Goal: Register for event/course

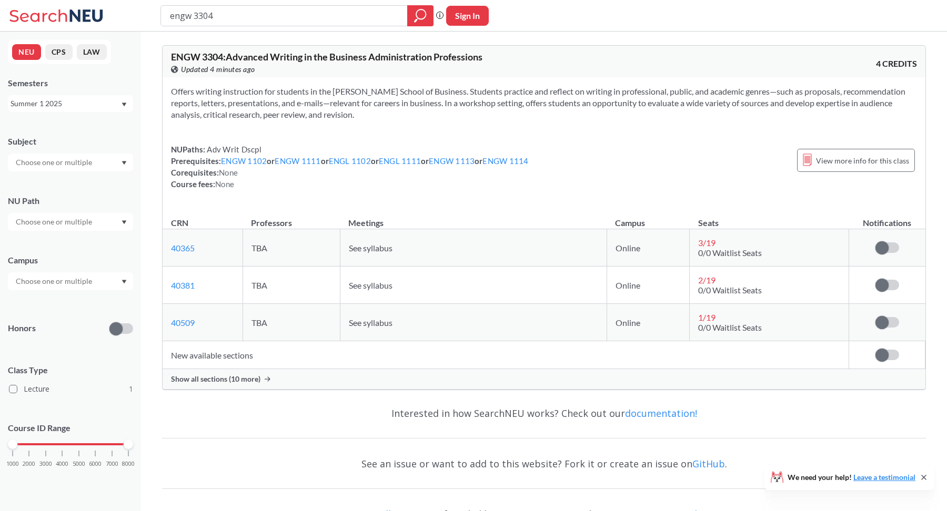
click at [93, 113] on div "NEU CPS LAW Semesters Summer 1 2025 Subject NU Path Campus Honors Class Type Le…" at bounding box center [70, 272] width 141 height 480
click at [94, 99] on div "Summer 1 2025" at bounding box center [66, 104] width 110 height 12
click at [89, 124] on div "Fall 2025" at bounding box center [73, 127] width 119 height 12
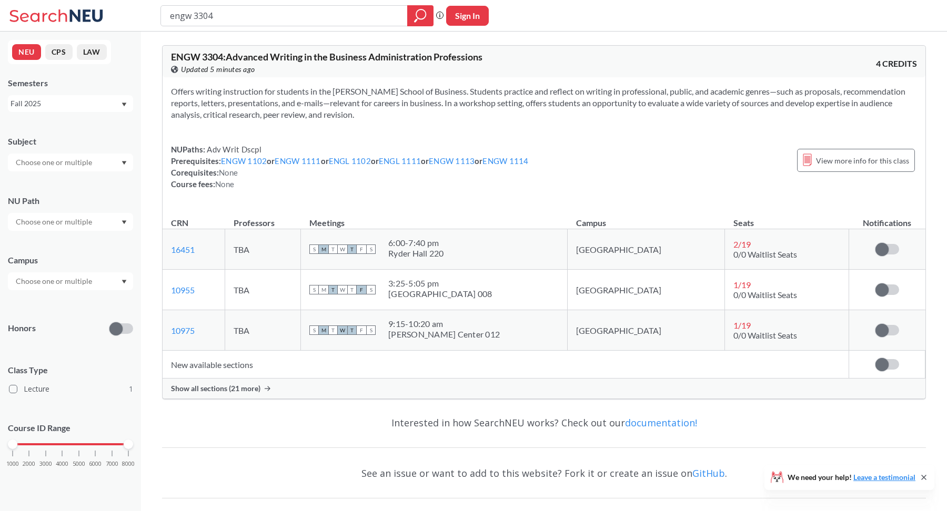
click at [248, 391] on span "Show all sections (21 more)" at bounding box center [215, 388] width 89 height 9
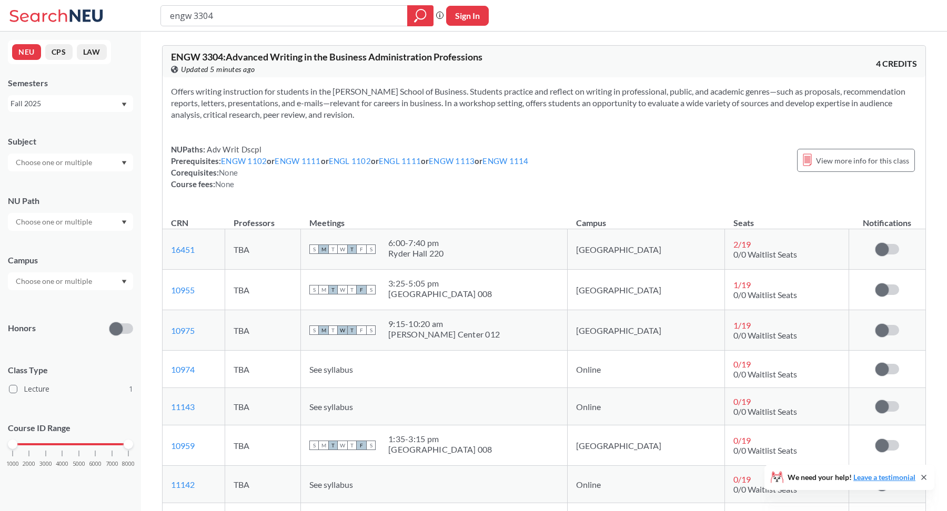
click at [460, 22] on button "Sign In" at bounding box center [467, 16] width 43 height 20
select select "US"
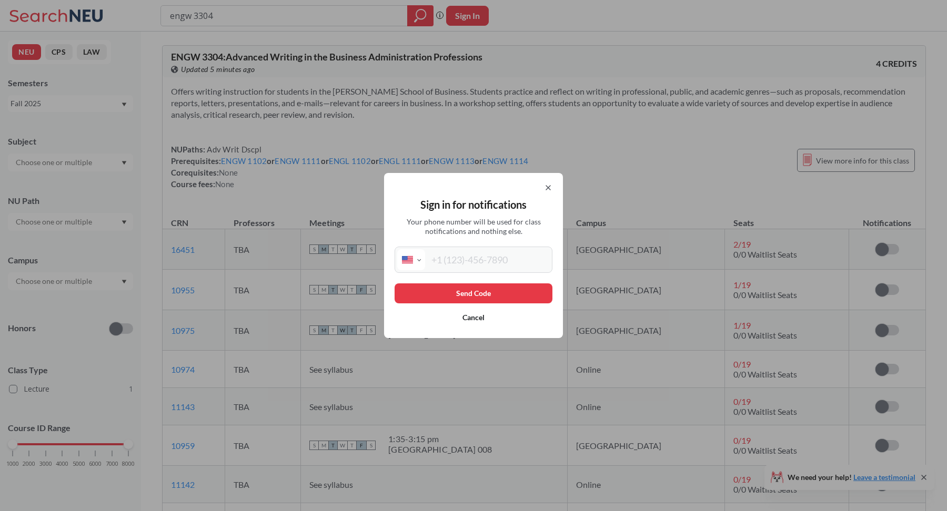
click at [451, 255] on input "tel" at bounding box center [487, 259] width 125 height 21
type input "(929) 214-7432"
click at [484, 290] on button "Send Code" at bounding box center [474, 294] width 158 height 20
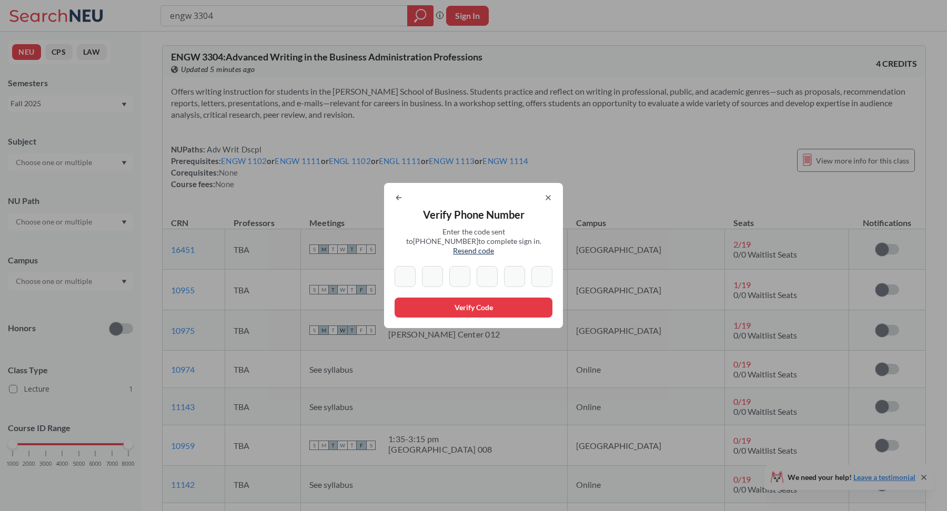
type input "9"
type input "6"
type input "1"
type input "8"
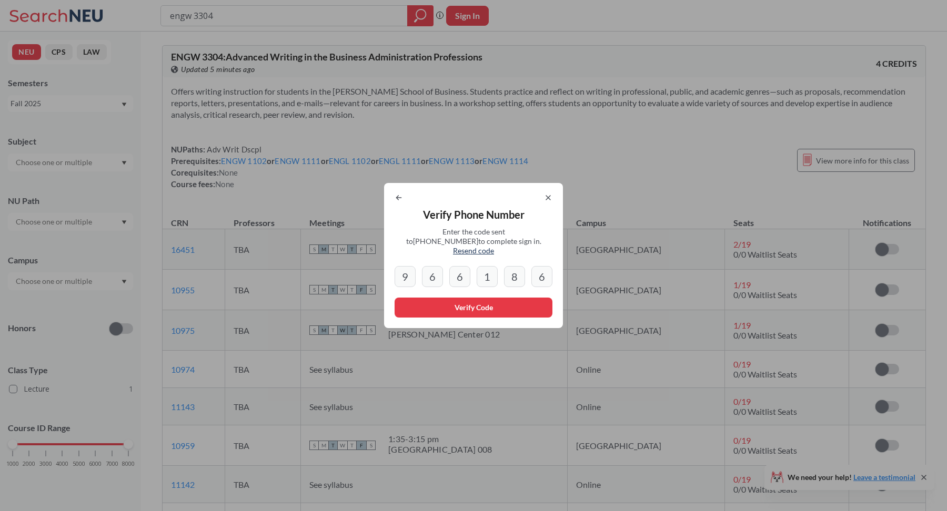
type input "6"
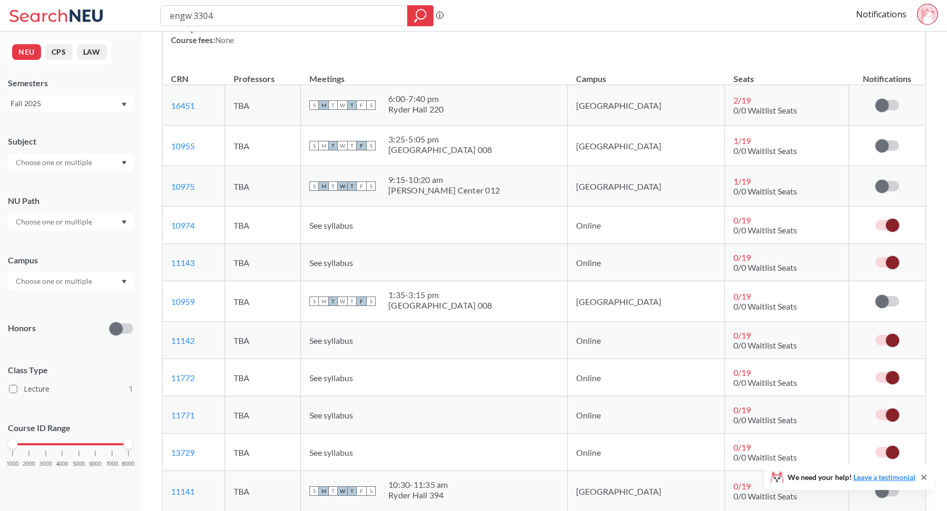
scroll to position [416, 0]
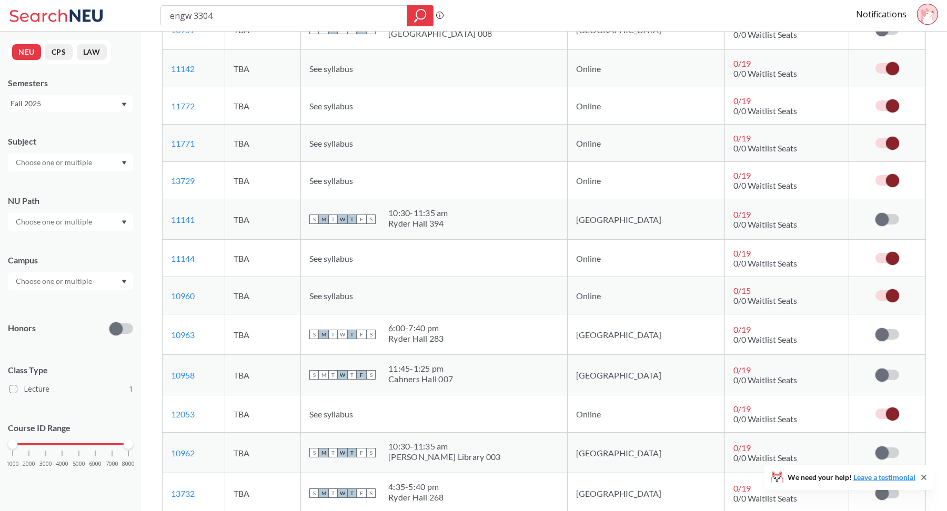
click at [889, 256] on span at bounding box center [892, 258] width 13 height 13
click at [875, 253] on input "checkbox" at bounding box center [875, 253] width 0 height 0
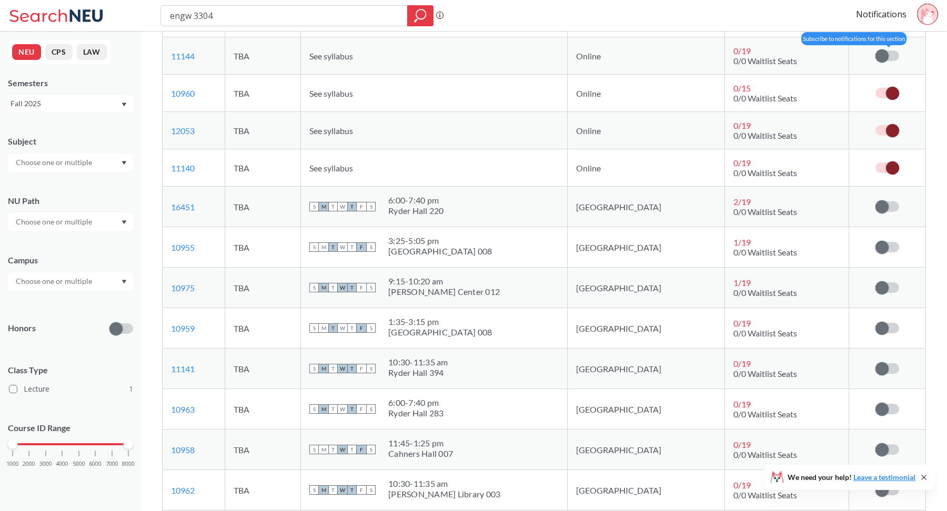
scroll to position [215, 0]
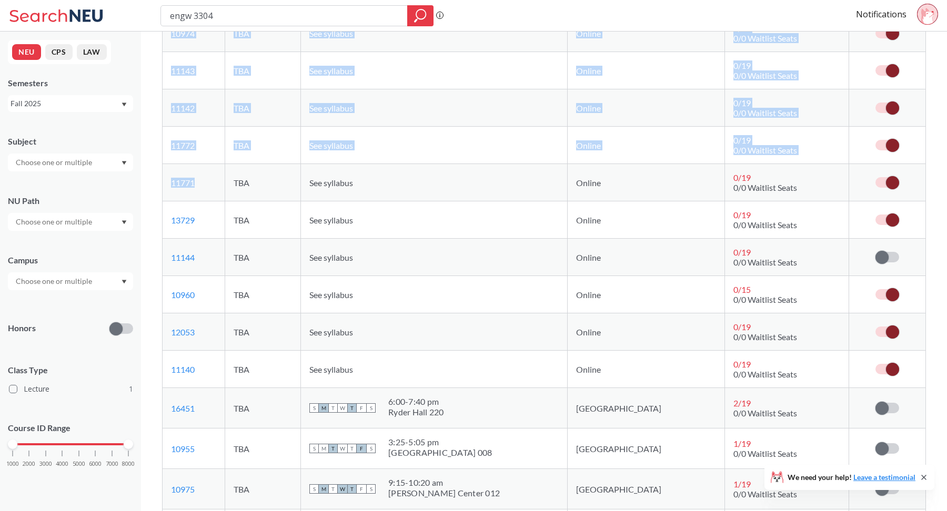
drag, startPoint x: 217, startPoint y: 177, endPoint x: 138, endPoint y: 164, distance: 80.1
click at [138, 164] on div "NEU CPS LAW Semesters Fall 2025 Subject NU Path Campus Honors Class Type Lectur…" at bounding box center [473, 479] width 947 height 1388
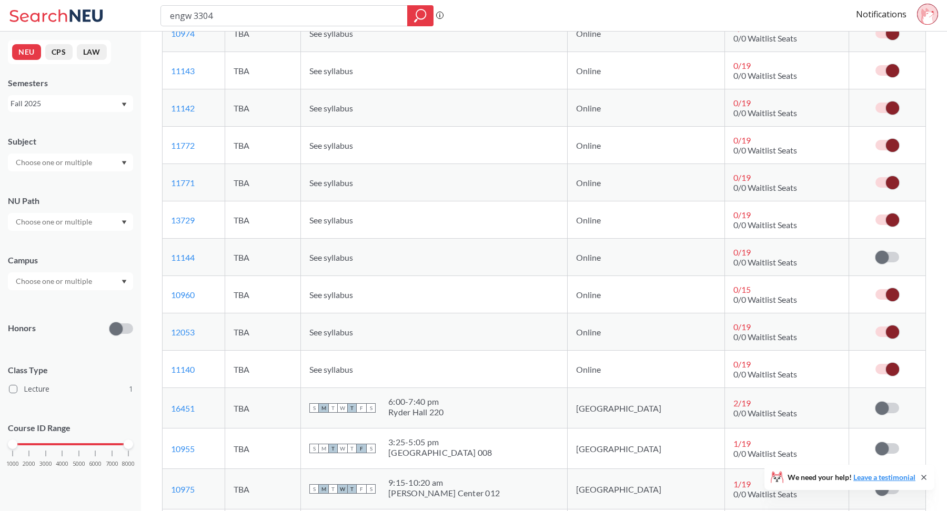
click at [205, 180] on td "11771 View this section on Banner." at bounding box center [194, 182] width 63 height 37
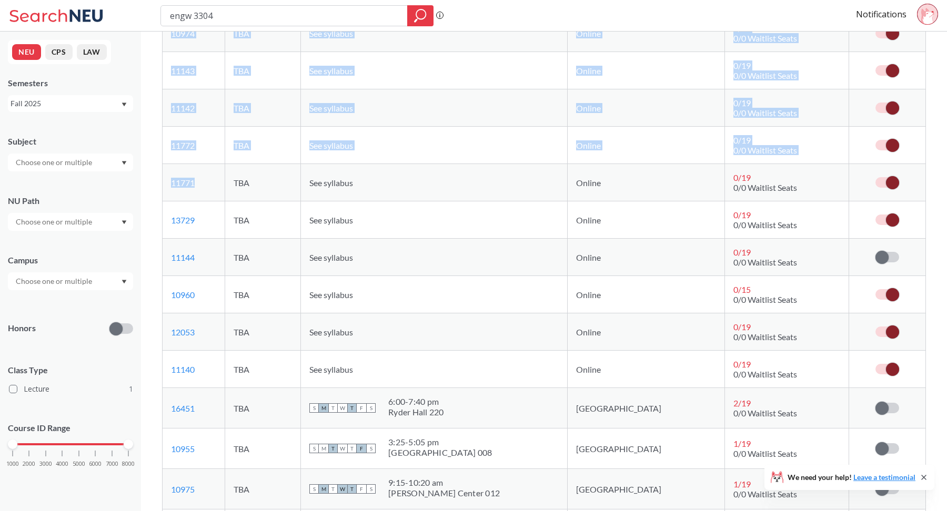
drag, startPoint x: 205, startPoint y: 180, endPoint x: 156, endPoint y: 178, distance: 49.0
click at [156, 178] on div "ENGW 3304 : Advanced Writing in the Business Administration Professions View th…" at bounding box center [544, 495] width 806 height 1356
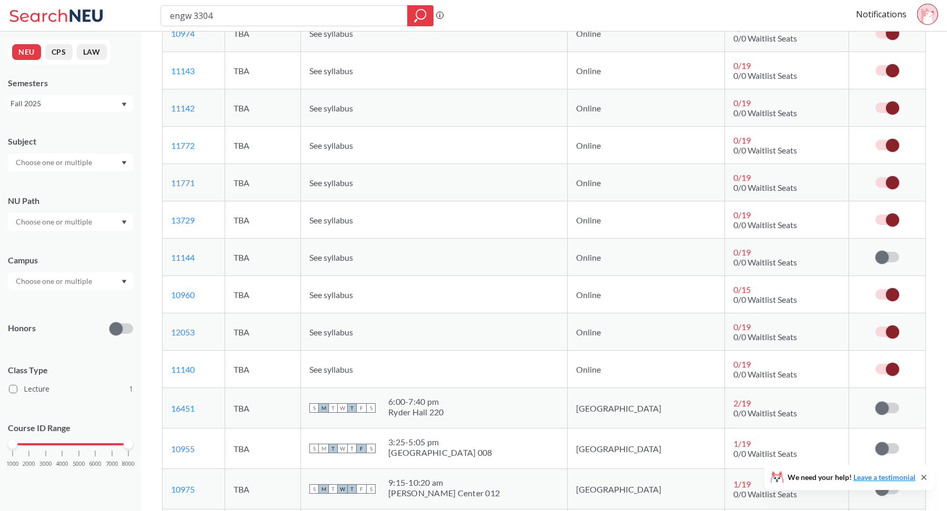
click at [210, 179] on td "11771 View this section on Banner." at bounding box center [194, 182] width 63 height 37
drag, startPoint x: 210, startPoint y: 179, endPoint x: 169, endPoint y: 180, distance: 40.5
click at [169, 180] on td "11771 View this section on Banner." at bounding box center [194, 182] width 63 height 37
click at [892, 179] on span at bounding box center [892, 182] width 13 height 13
click at [875, 177] on input "checkbox" at bounding box center [875, 177] width 0 height 0
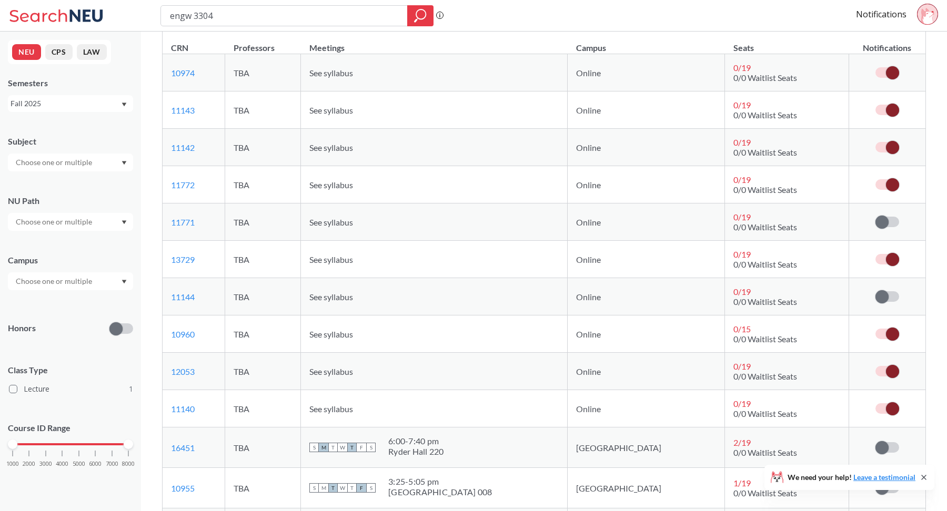
scroll to position [167, 0]
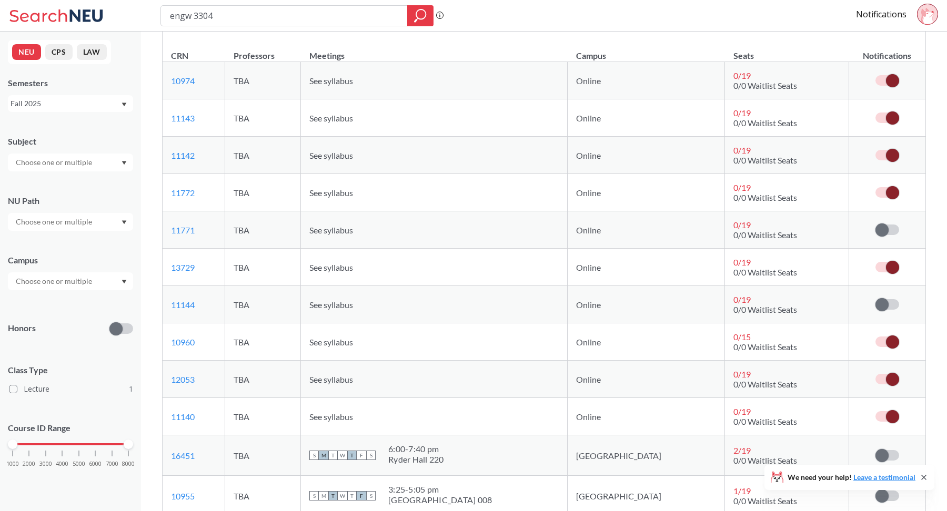
click at [892, 80] on span at bounding box center [892, 80] width 13 height 13
click at [875, 75] on input "checkbox" at bounding box center [875, 75] width 0 height 0
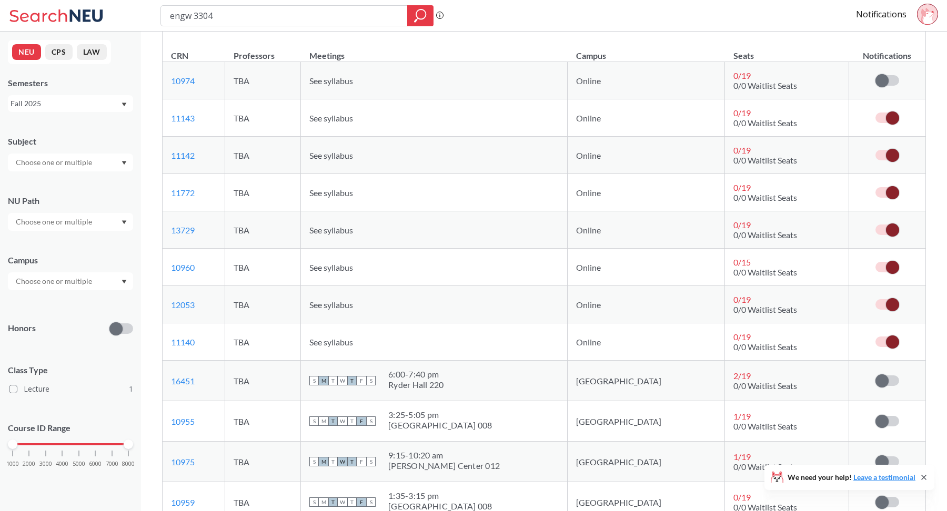
click at [894, 337] on span at bounding box center [892, 342] width 13 height 13
click at [875, 337] on input "checkbox" at bounding box center [875, 337] width 0 height 0
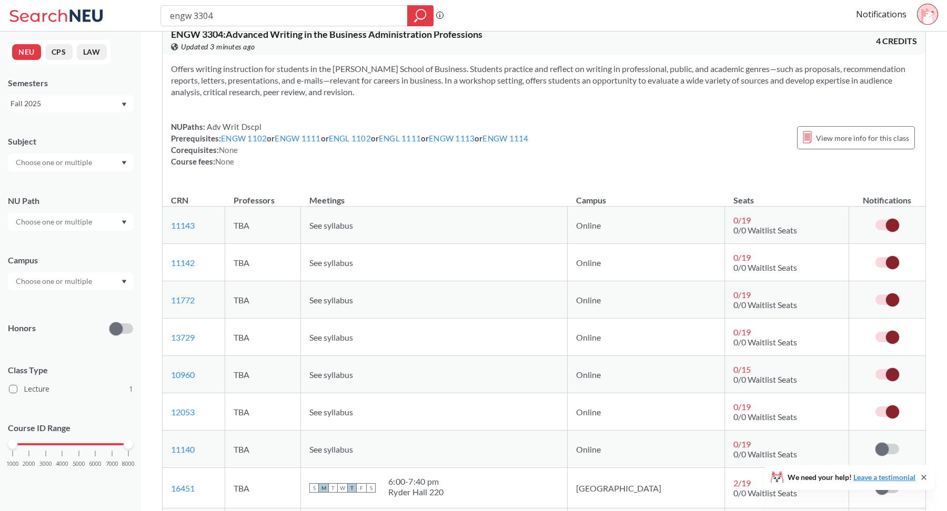
scroll to position [0, 0]
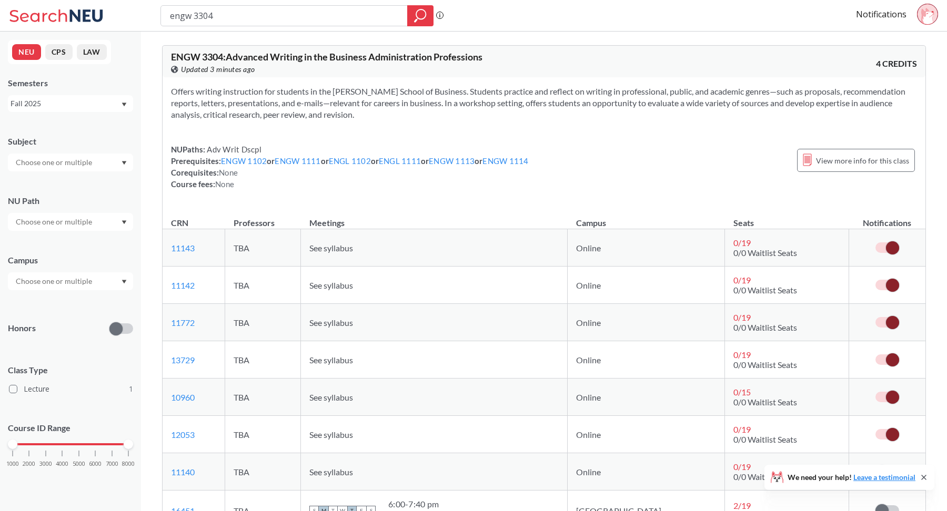
click at [253, 190] on div "Offers writing instruction for students in the D’Amore-McKim School of Business…" at bounding box center [544, 141] width 763 height 129
